Goal: Information Seeking & Learning: Learn about a topic

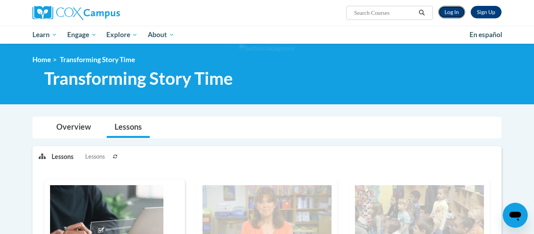
click at [448, 13] on link "Log In" at bounding box center [451, 12] width 27 height 13
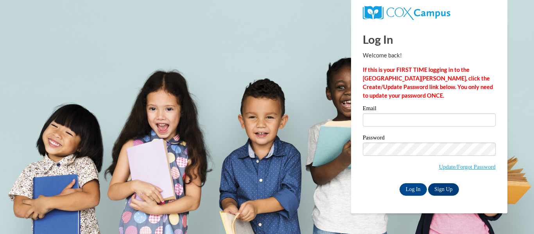
click at [412, 135] on label "Password" at bounding box center [429, 139] width 133 height 8
type input "[EMAIL_ADDRESS][DOMAIN_NAME]"
click at [411, 186] on input "Log In" at bounding box center [412, 189] width 27 height 13
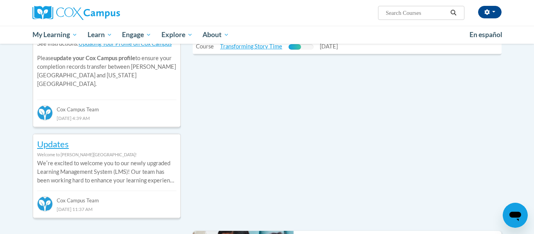
scroll to position [283, 0]
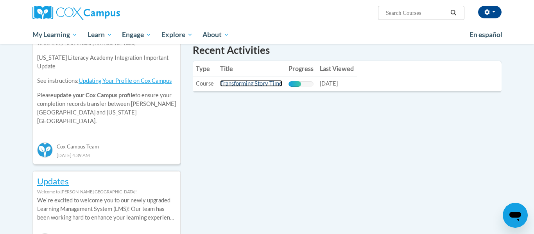
click at [249, 86] on link "Transforming Story Time" at bounding box center [251, 83] width 62 height 7
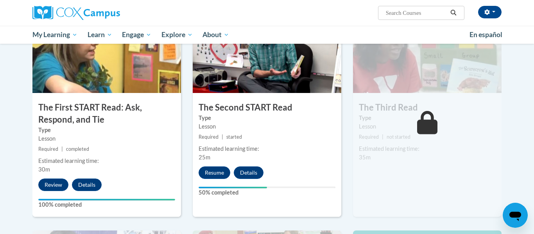
scroll to position [431, 0]
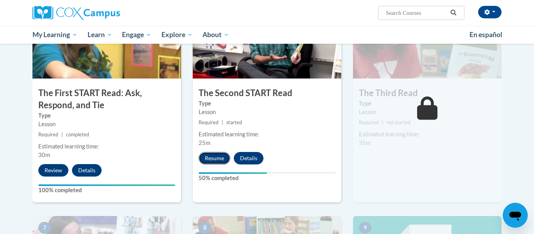
click at [207, 156] on button "Resume" at bounding box center [215, 158] width 32 height 13
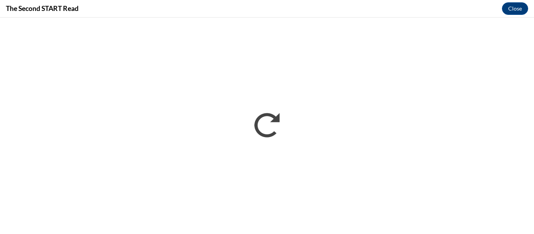
scroll to position [0, 0]
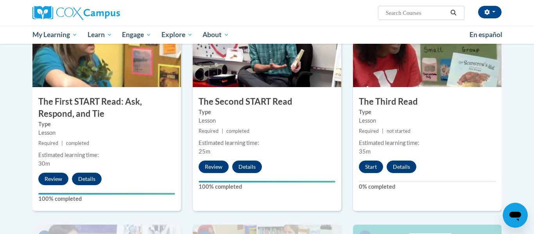
scroll to position [428, 0]
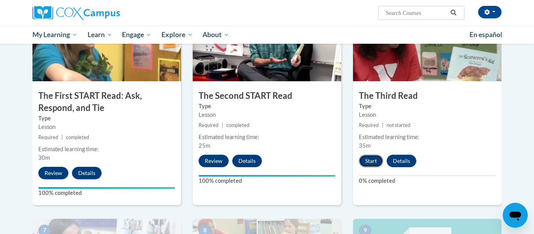
click at [371, 158] on button "Start" at bounding box center [371, 161] width 24 height 13
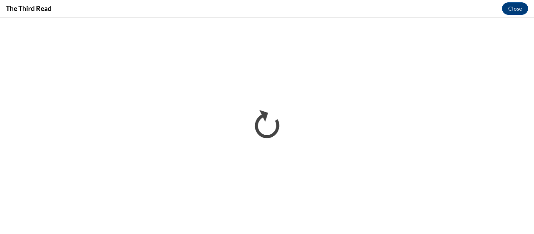
scroll to position [0, 0]
click at [519, 11] on button "Close" at bounding box center [515, 8] width 26 height 13
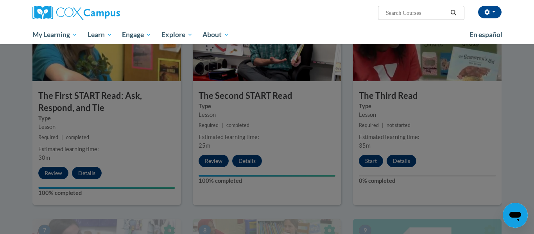
click at [324, 80] on div at bounding box center [267, 117] width 534 height 234
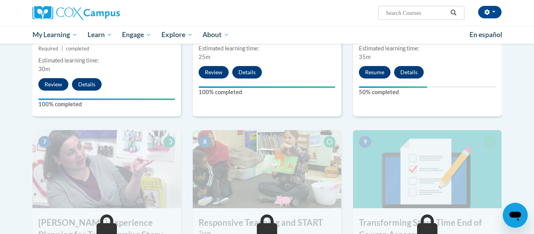
scroll to position [491, 0]
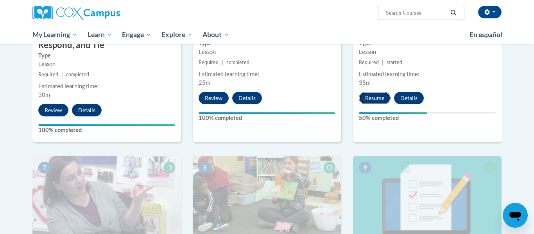
click at [372, 97] on button "Resume" at bounding box center [375, 98] width 32 height 13
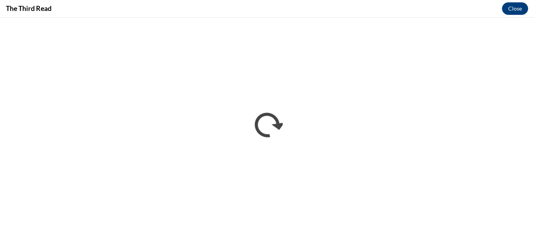
scroll to position [0, 0]
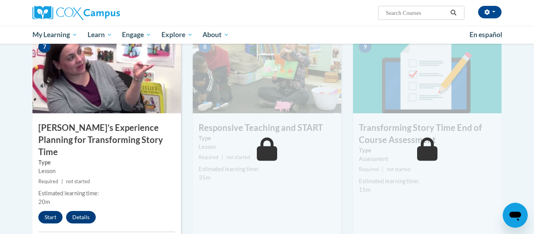
scroll to position [612, 0]
click at [49, 211] on button "Start" at bounding box center [50, 217] width 24 height 13
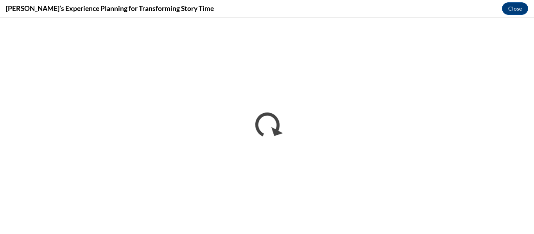
scroll to position [0, 0]
